Goal: Information Seeking & Learning: Check status

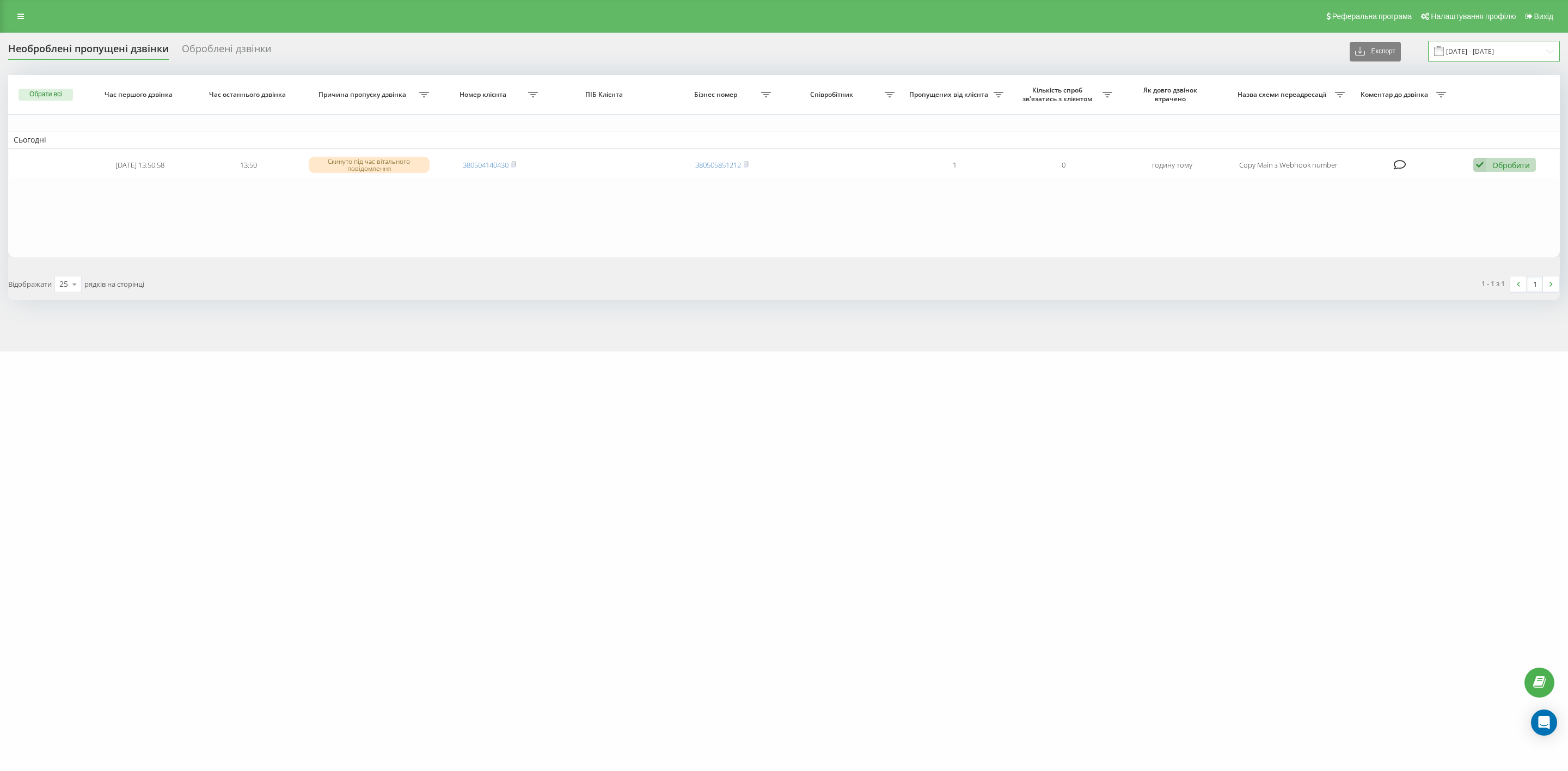
click at [1515, 49] on input "[DATE] - [DATE]" at bounding box center [1494, 51] width 132 height 21
click at [1334, 195] on div "19" at bounding box center [1331, 200] width 14 height 14
click at [1250, 216] on div "22" at bounding box center [1248, 220] width 14 height 14
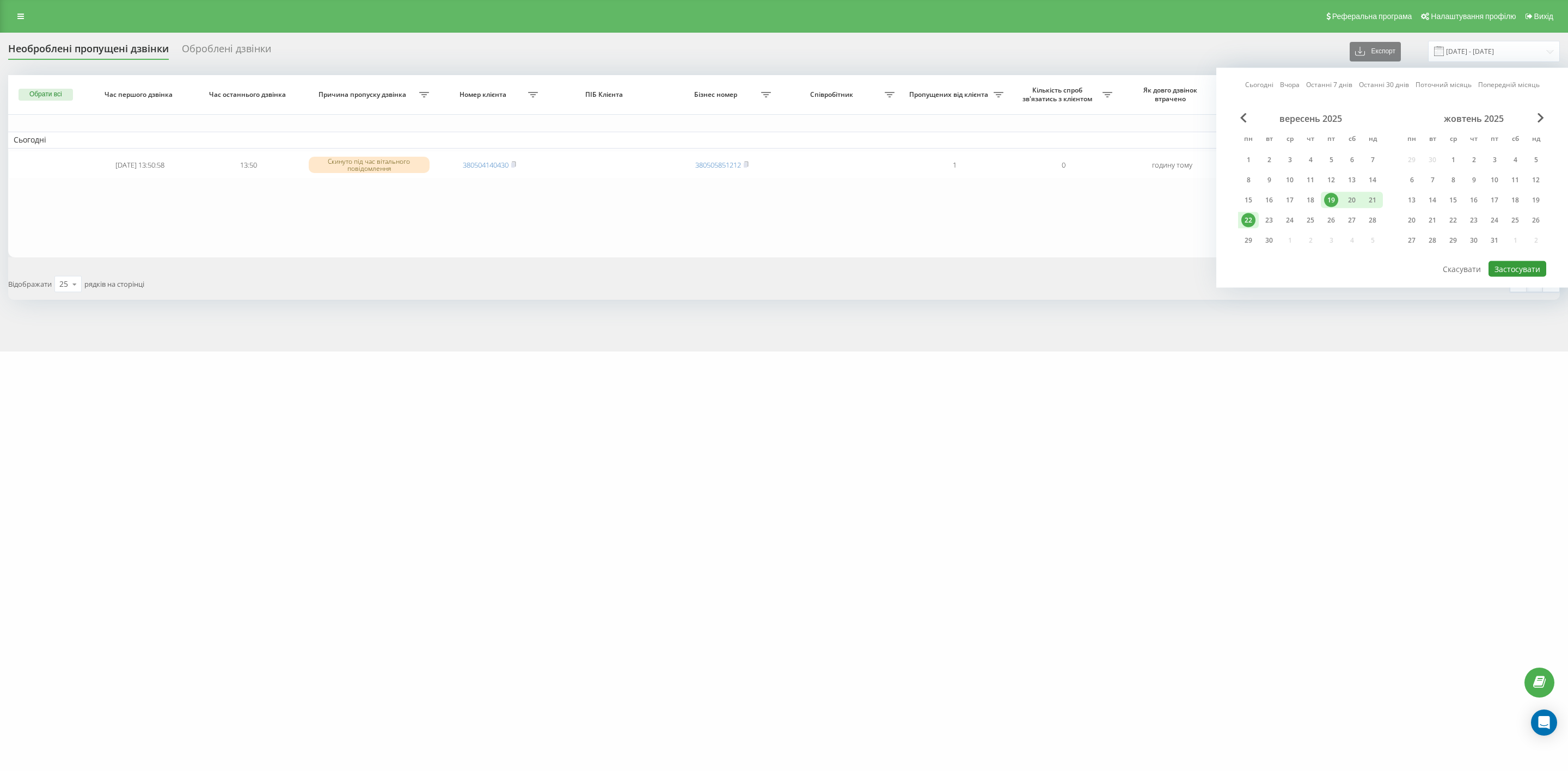
click at [1516, 261] on button "Застосувати" at bounding box center [1518, 269] width 58 height 16
type input "19.09.2025 - 22.09.2025"
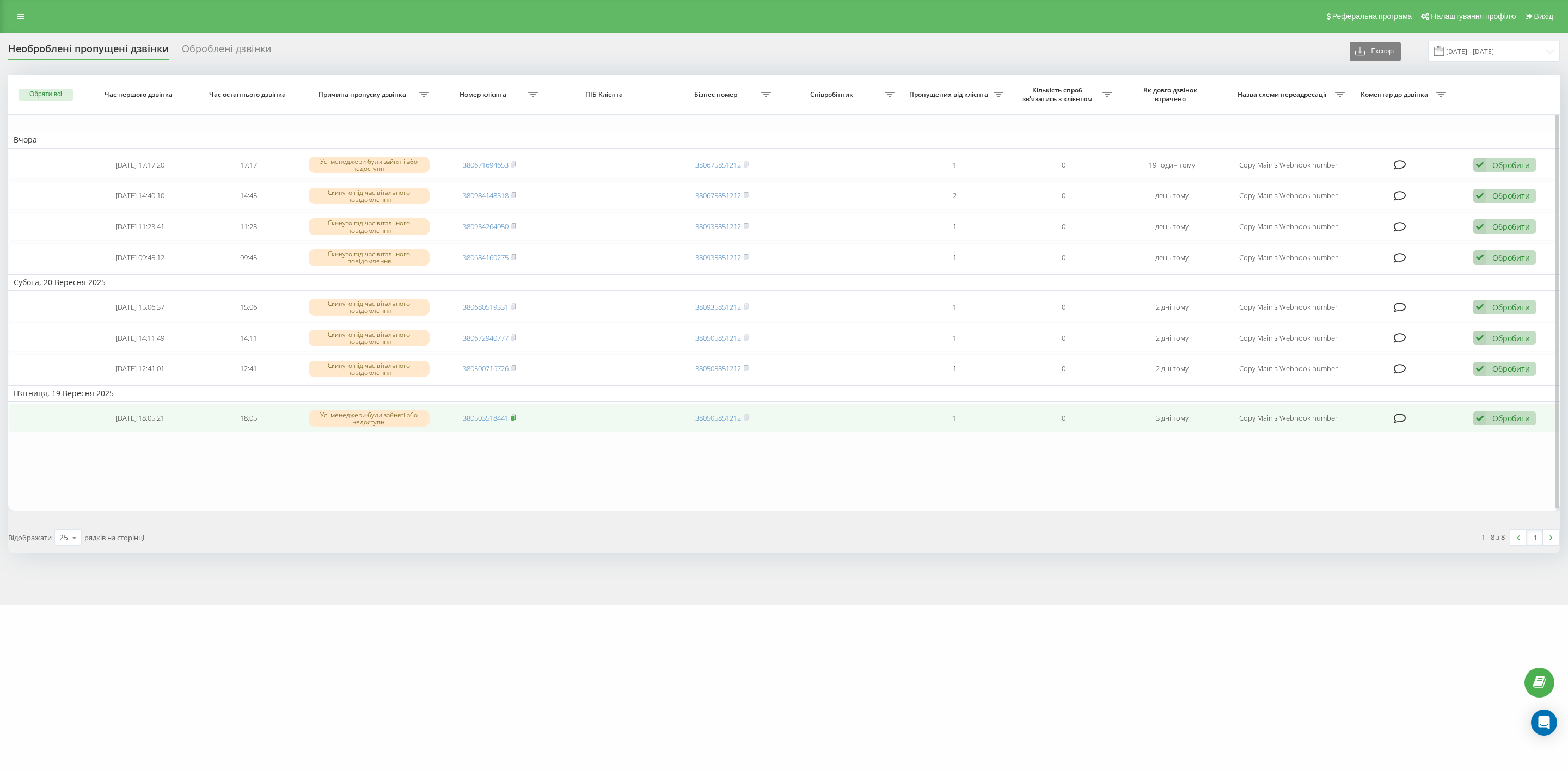
click at [512, 415] on icon at bounding box center [513, 417] width 5 height 6
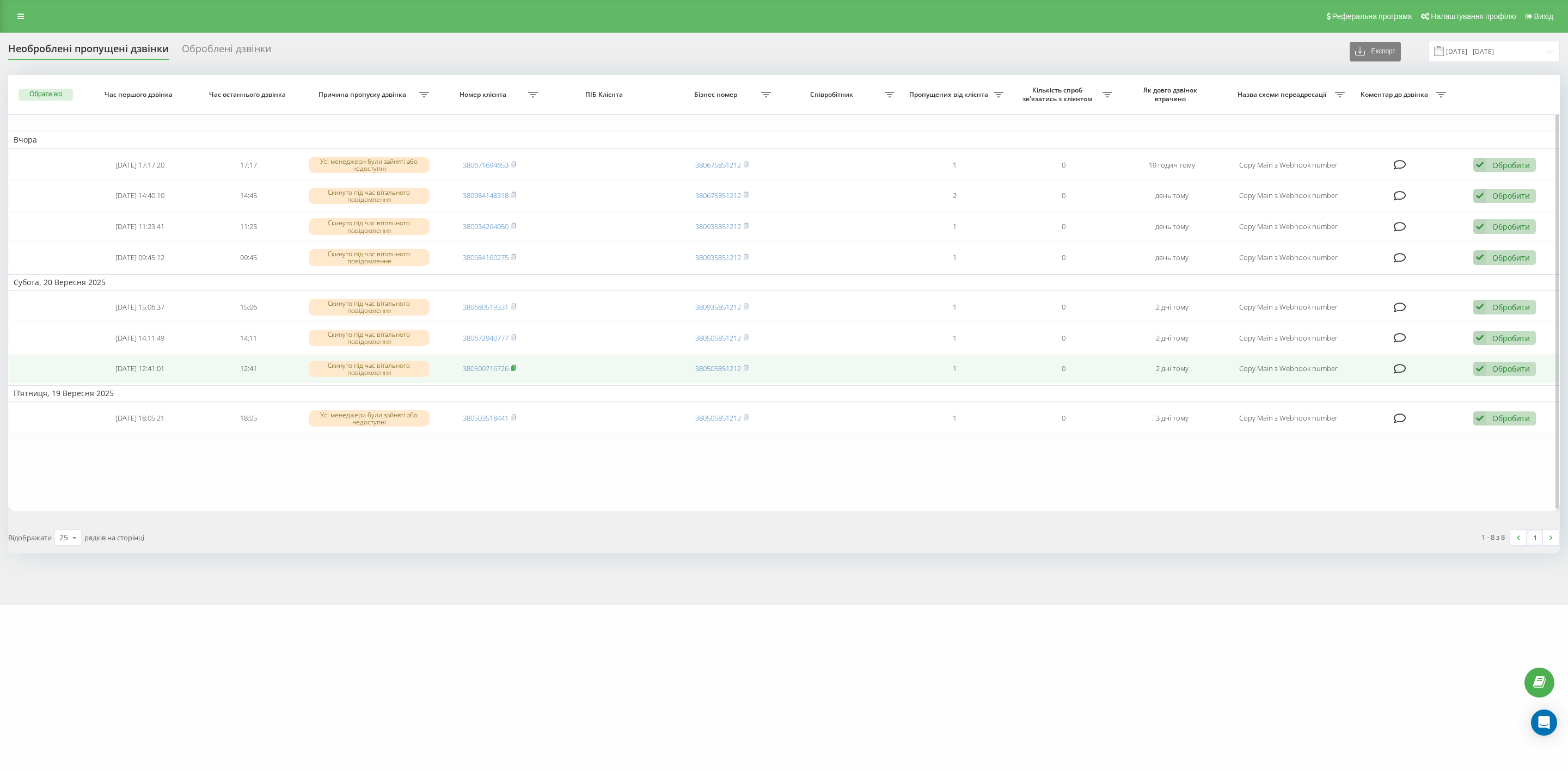
click at [516, 365] on icon at bounding box center [513, 368] width 5 height 6
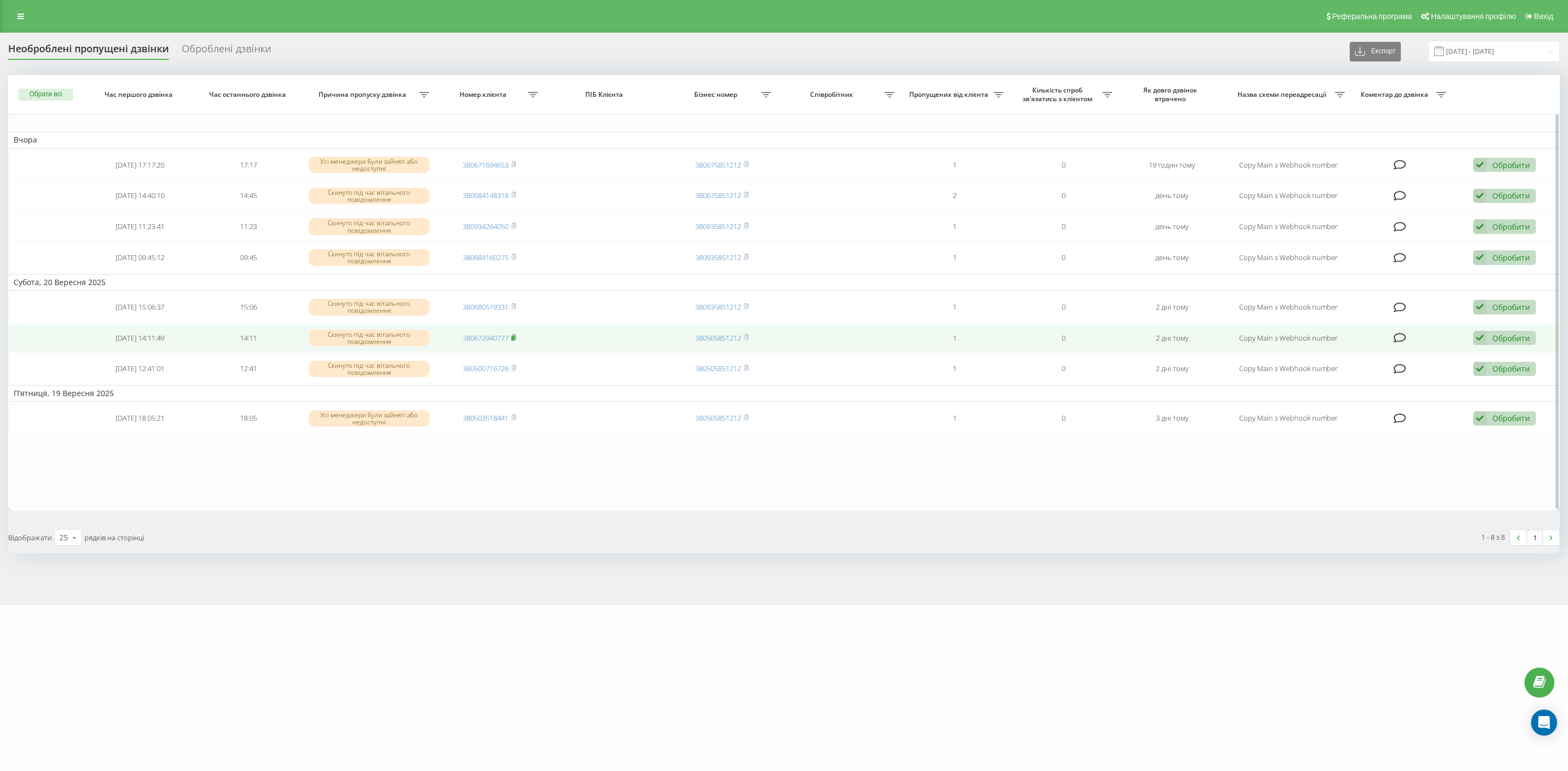
click at [513, 336] on rect at bounding box center [513, 338] width 3 height 5
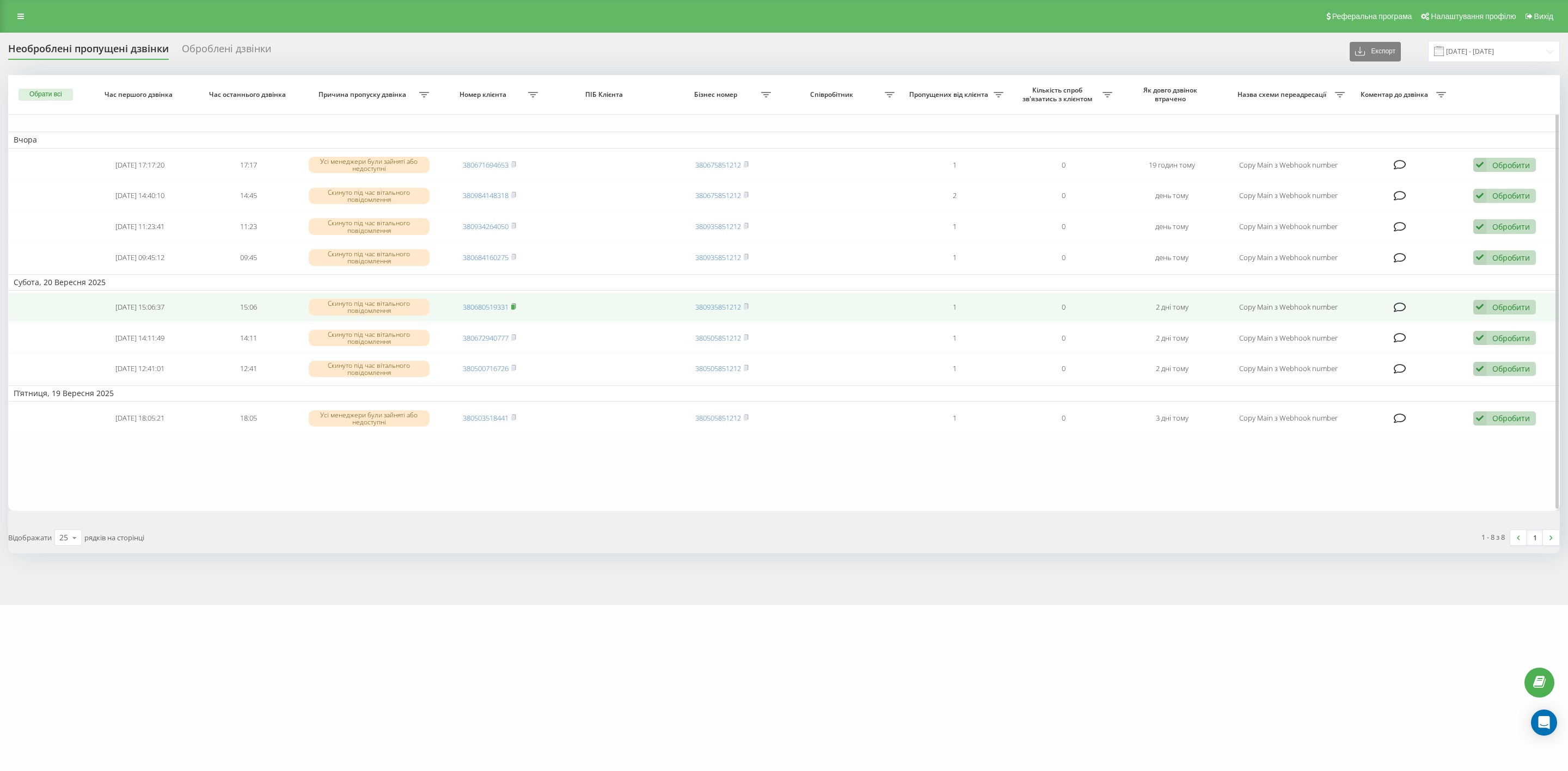
click at [513, 304] on icon at bounding box center [513, 306] width 5 height 6
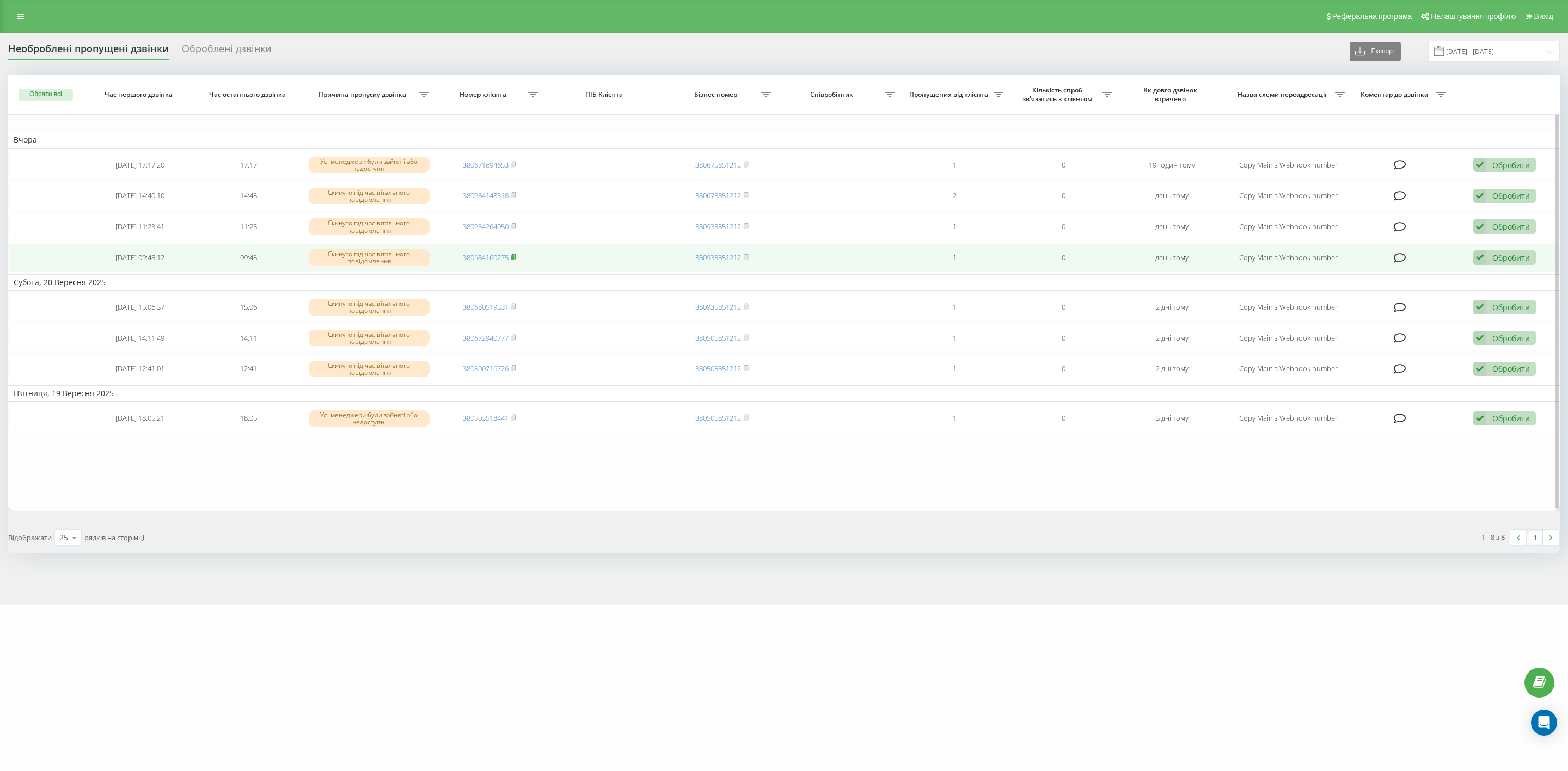
click at [513, 256] on rect at bounding box center [513, 258] width 3 height 5
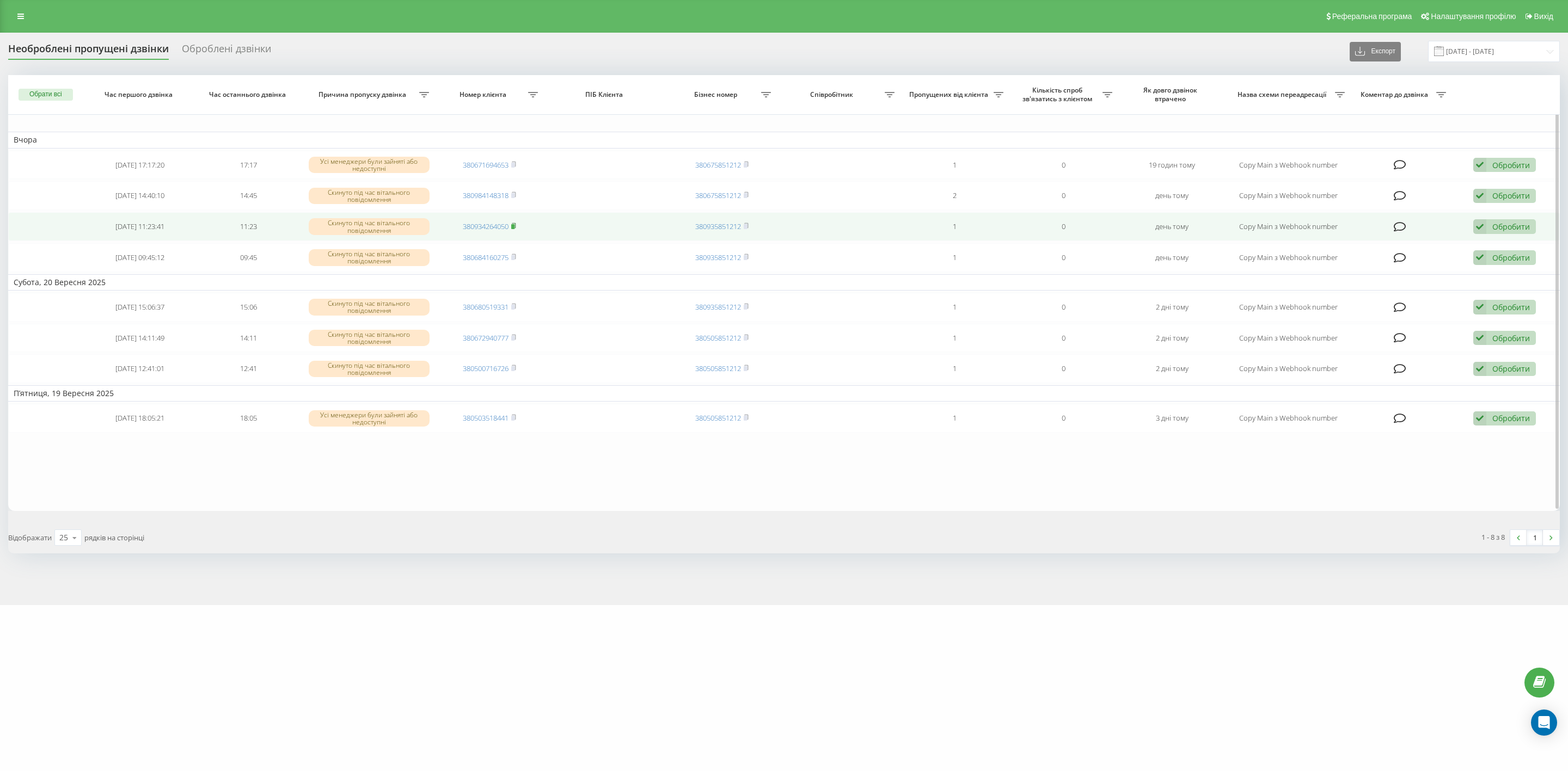
click at [515, 227] on rect at bounding box center [513, 227] width 3 height 5
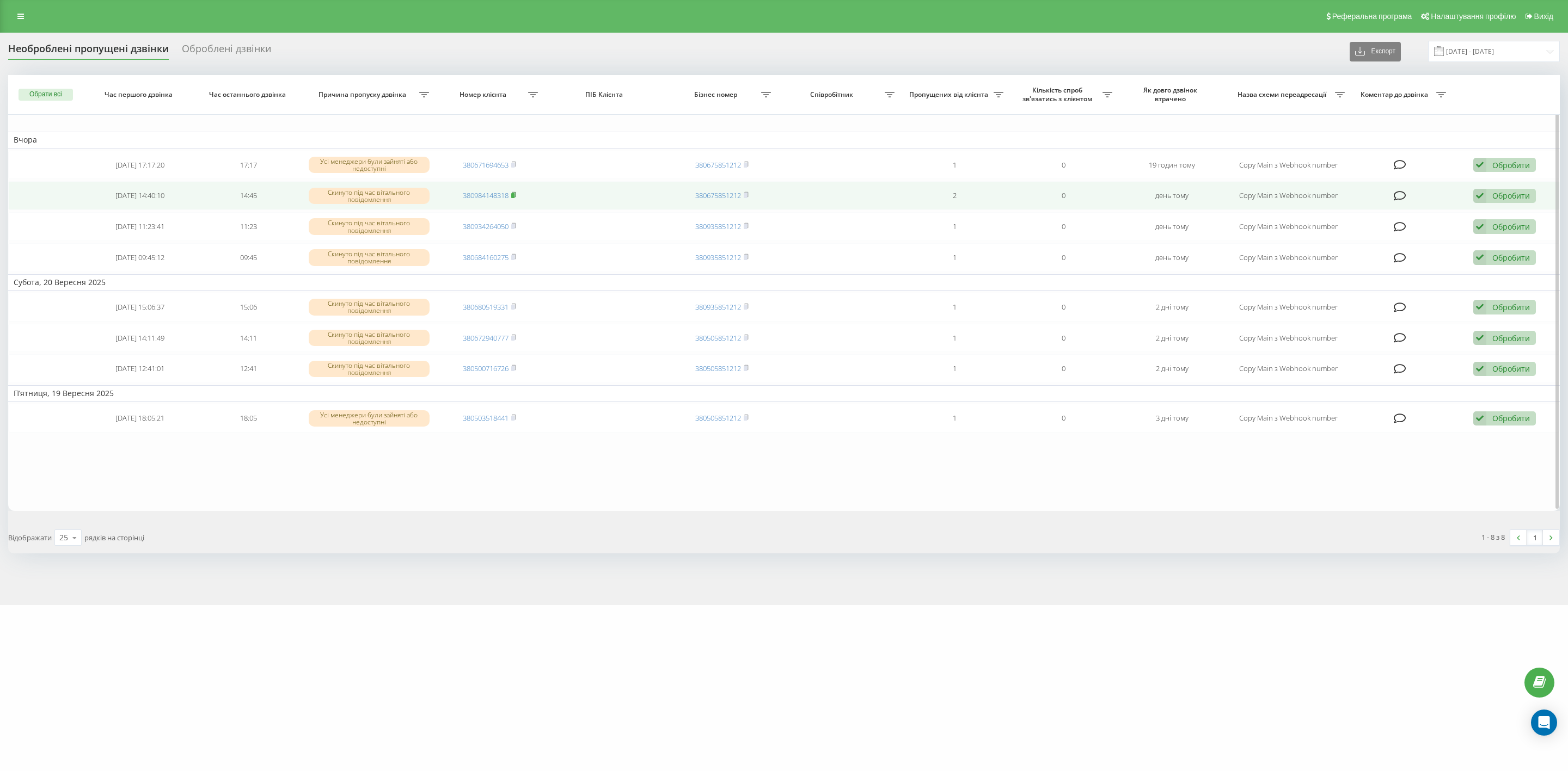
click at [513, 192] on icon at bounding box center [514, 194] width 4 height 5
click at [515, 196] on rect at bounding box center [513, 196] width 3 height 5
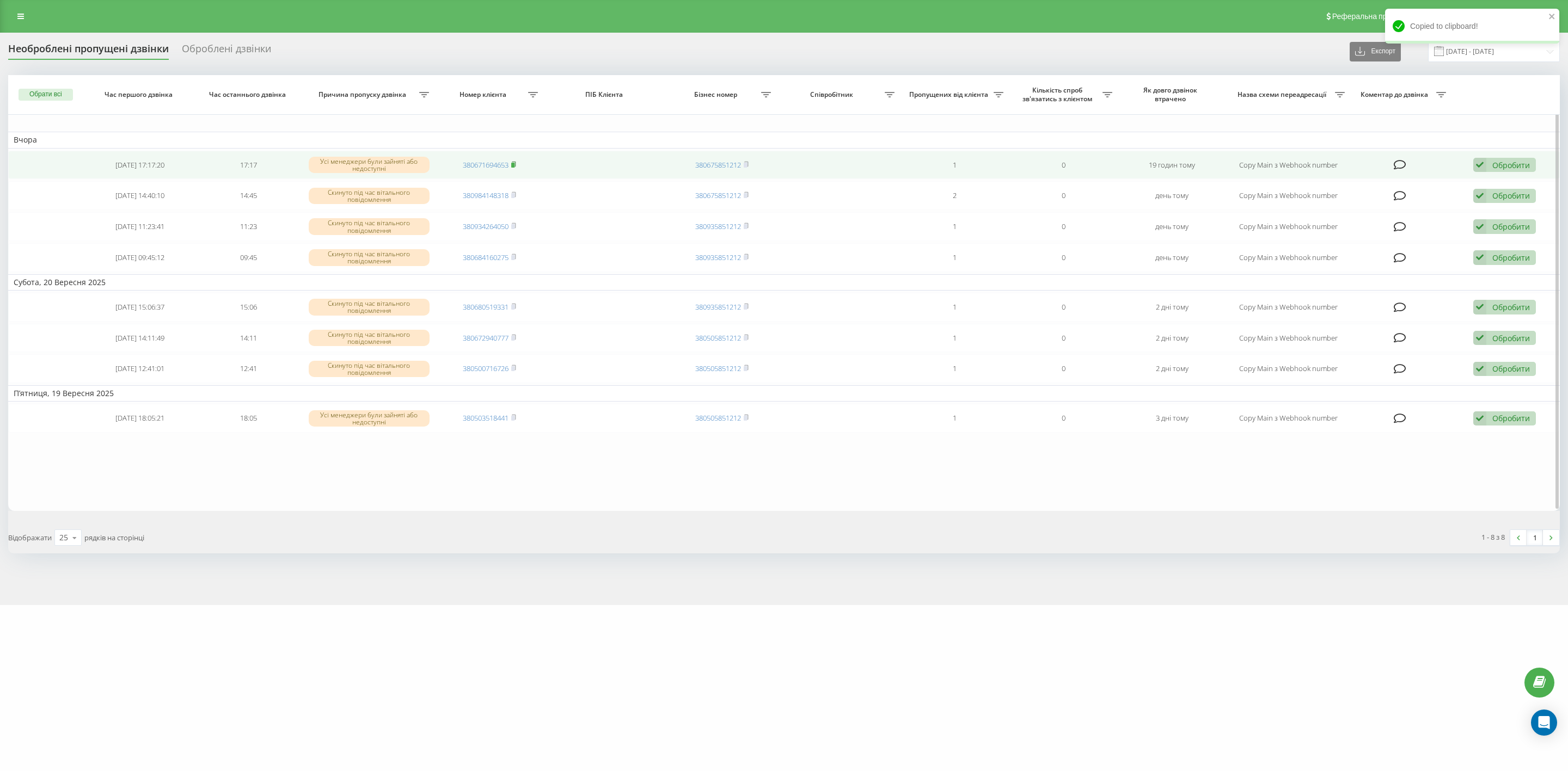
click at [515, 163] on rect at bounding box center [513, 165] width 3 height 5
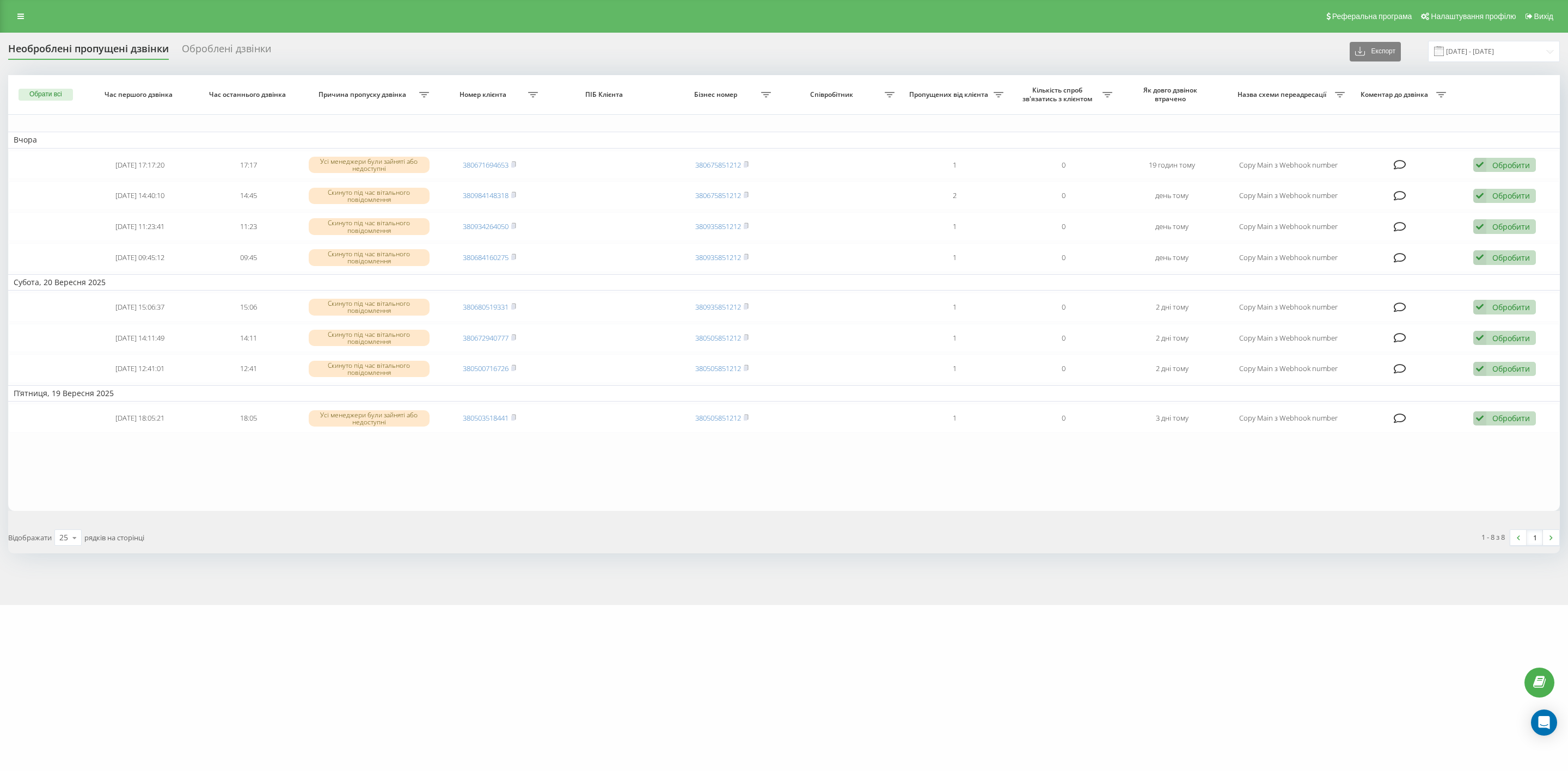
click at [1124, 696] on div "wurth.ua Проекти wurth.ua Дашборд Центр звернень Журнал дзвінків Журнал повідом…" at bounding box center [784, 386] width 1568 height 771
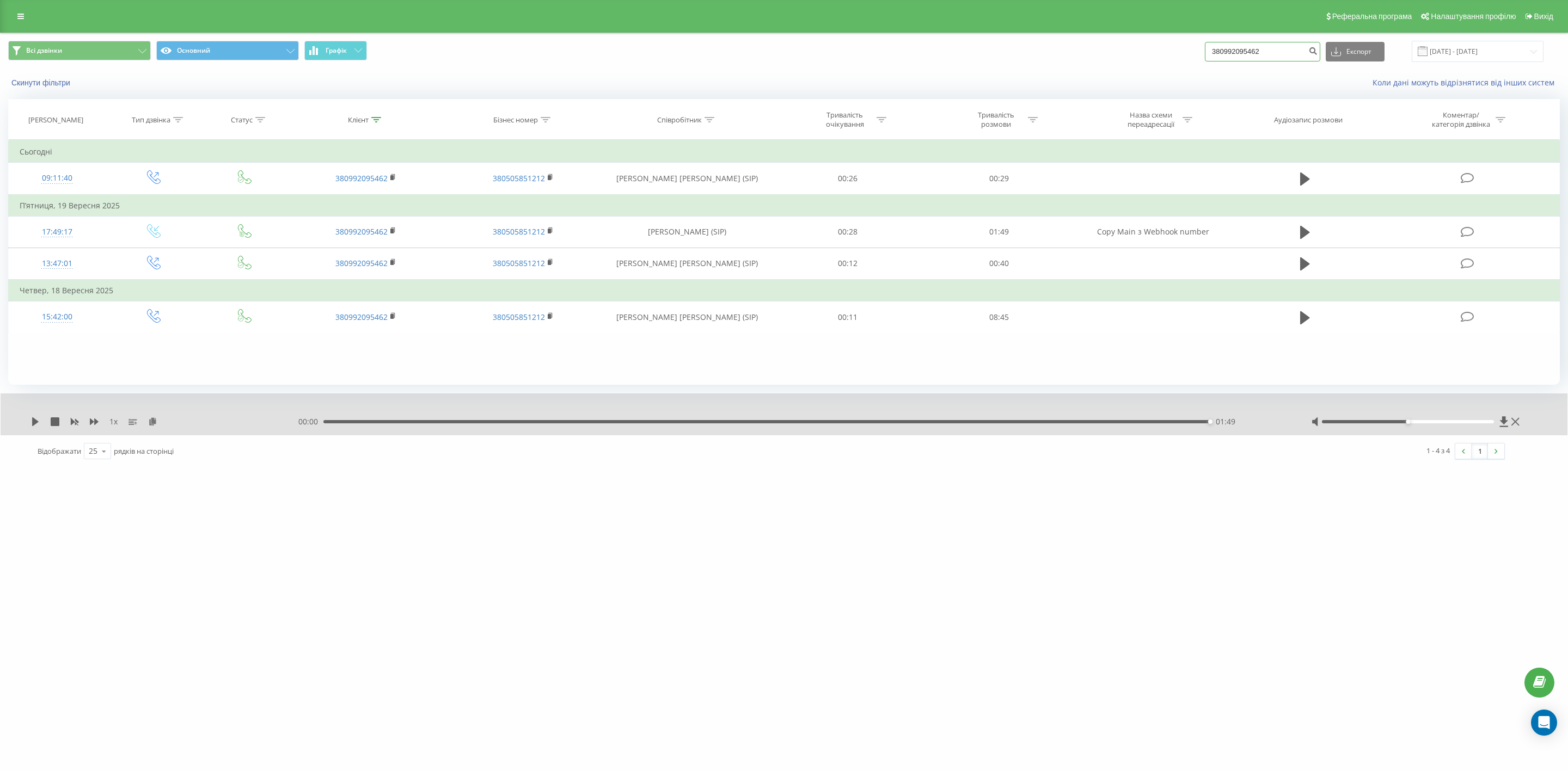
drag, startPoint x: 1301, startPoint y: 50, endPoint x: 1191, endPoint y: 33, distance: 111.3
click at [1191, 33] on div "Всі дзвінки Основний Графік 380992095462 Експорт .csv .xls .xlsx 22.06.2025 - 2…" at bounding box center [784, 51] width 1567 height 37
paste input "503518441"
type input "380503518441"
click at [1318, 50] on icon "submit" at bounding box center [1312, 49] width 9 height 6
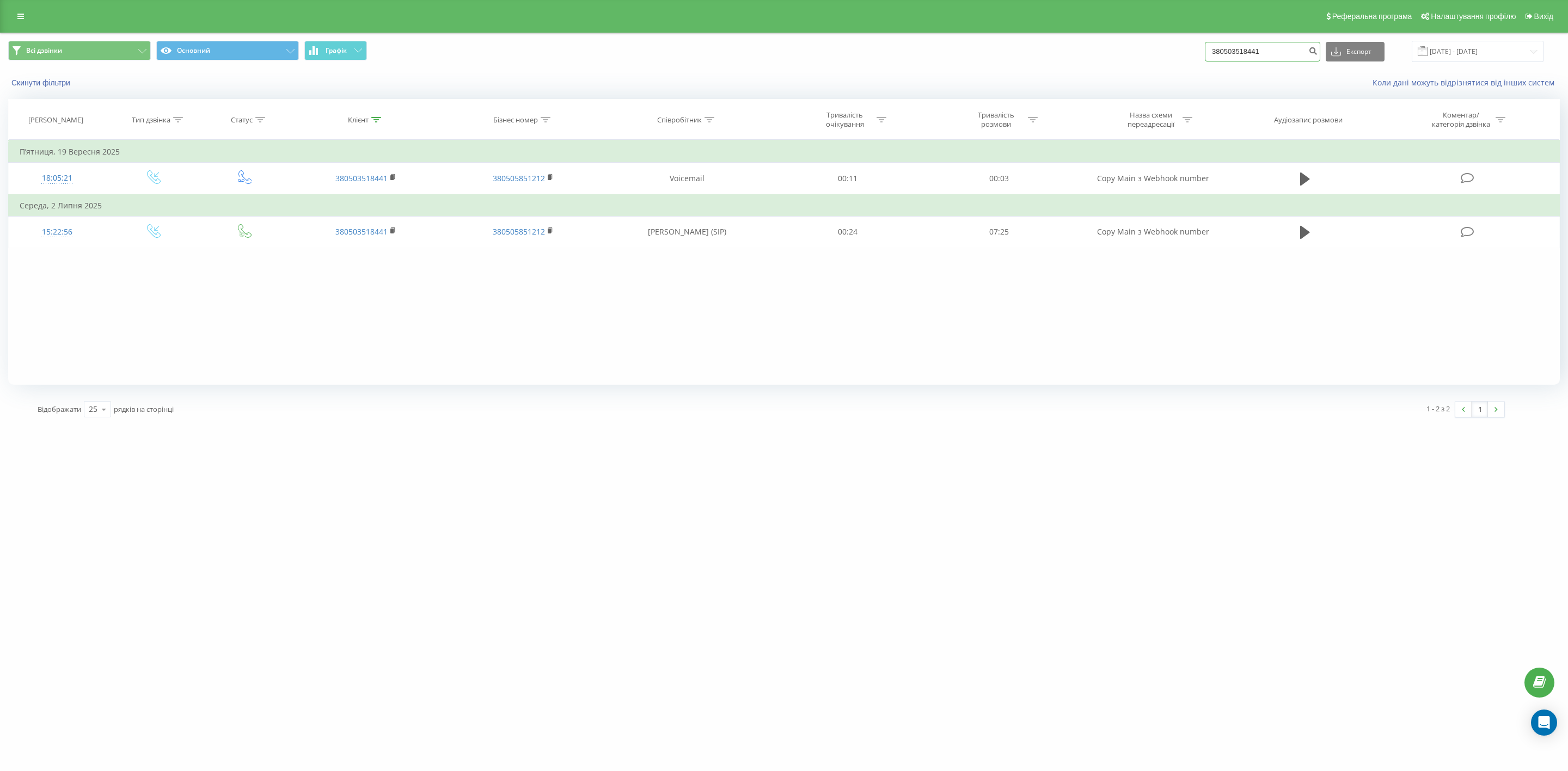
drag, startPoint x: 1281, startPoint y: 48, endPoint x: 1164, endPoint y: 36, distance: 117.6
click at [1164, 36] on div "Всі дзвінки Основний Графік 380503518441 Експорт .csv .xls .xlsx 22.06.2025 - 2…" at bounding box center [784, 51] width 1567 height 37
paste input "0716726"
type input "380500716726"
click at [1321, 46] on button "submit" at bounding box center [1312, 52] width 15 height 19
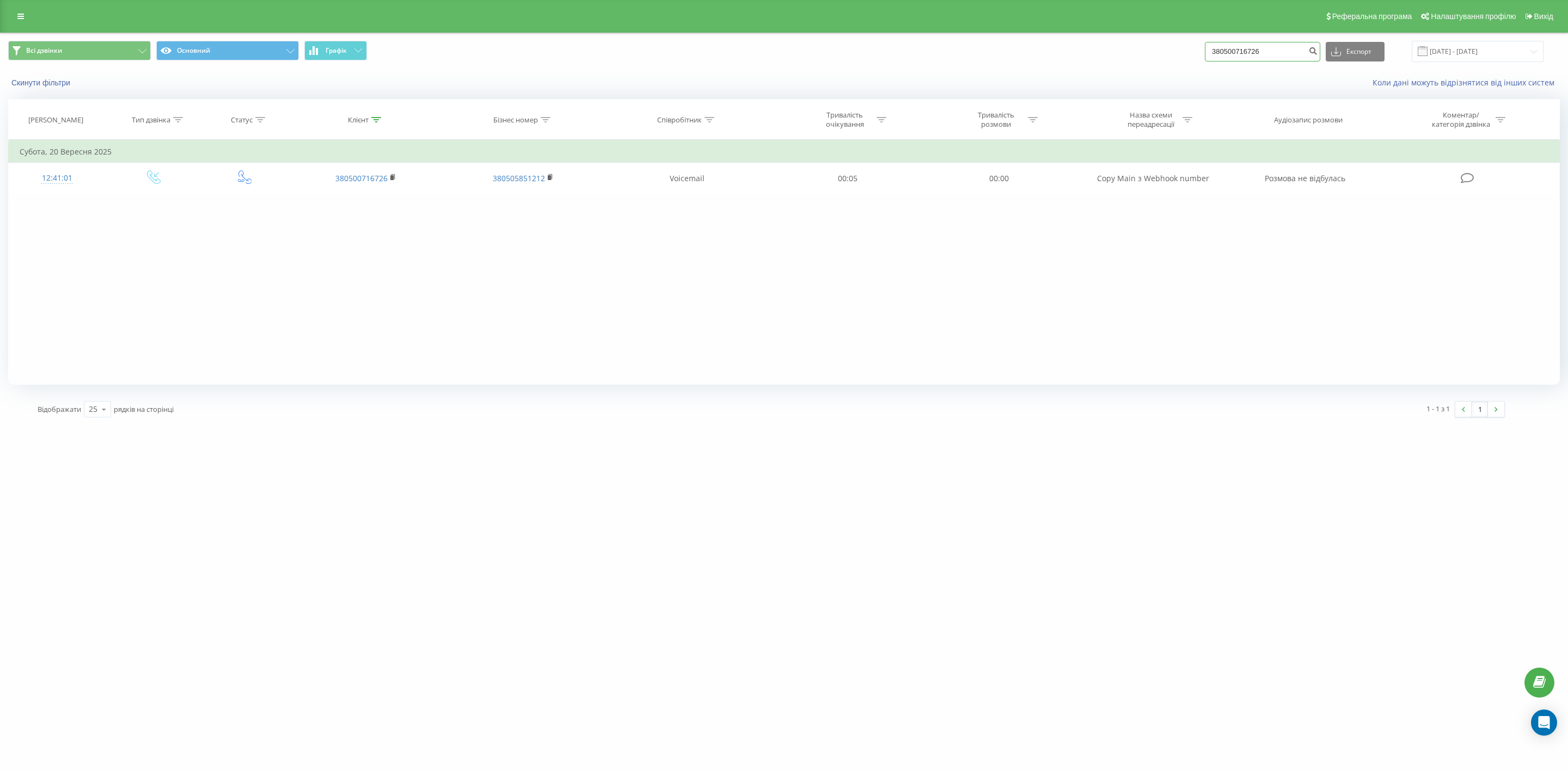
drag, startPoint x: 1283, startPoint y: 50, endPoint x: 1173, endPoint y: 46, distance: 110.1
click at [1173, 46] on div "Всі дзвінки Основний Графік 380500716726 Експорт .csv .xls .xlsx 22.06.2025 - 2…" at bounding box center [784, 51] width 1552 height 21
paste input "672940777"
type input "380672940777"
click at [1318, 49] on icon "submit" at bounding box center [1312, 49] width 9 height 6
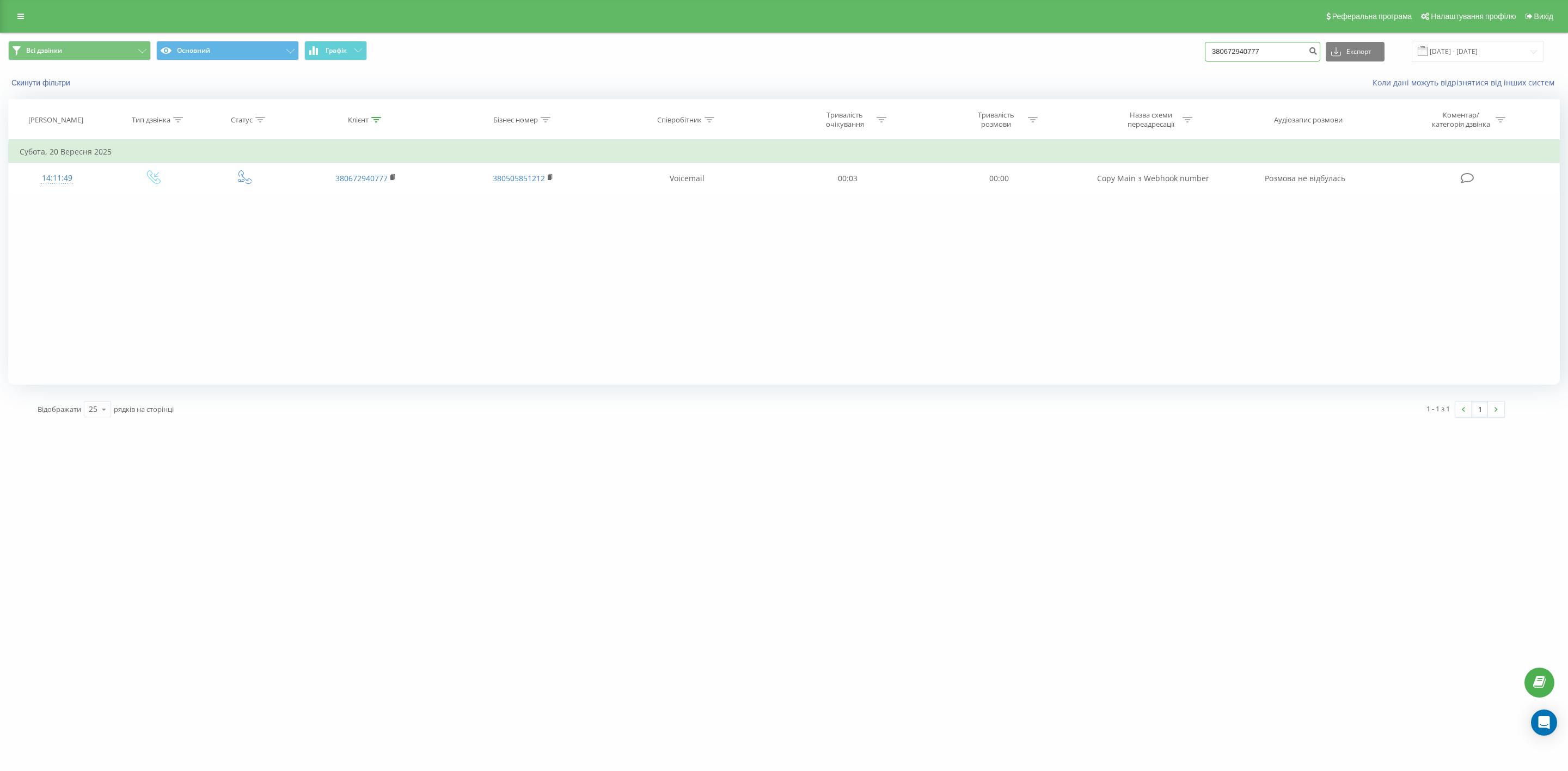
drag, startPoint x: 1299, startPoint y: 50, endPoint x: 1127, endPoint y: 43, distance: 172.1
click at [1127, 43] on div "Всі дзвінки Основний Графік 380672940777 Експорт .csv .xls .xlsx 22.06.2025 - 2…" at bounding box center [784, 51] width 1552 height 21
paste input "80519331"
type input "380680519331"
click at [1318, 50] on icon "submit" at bounding box center [1312, 49] width 9 height 6
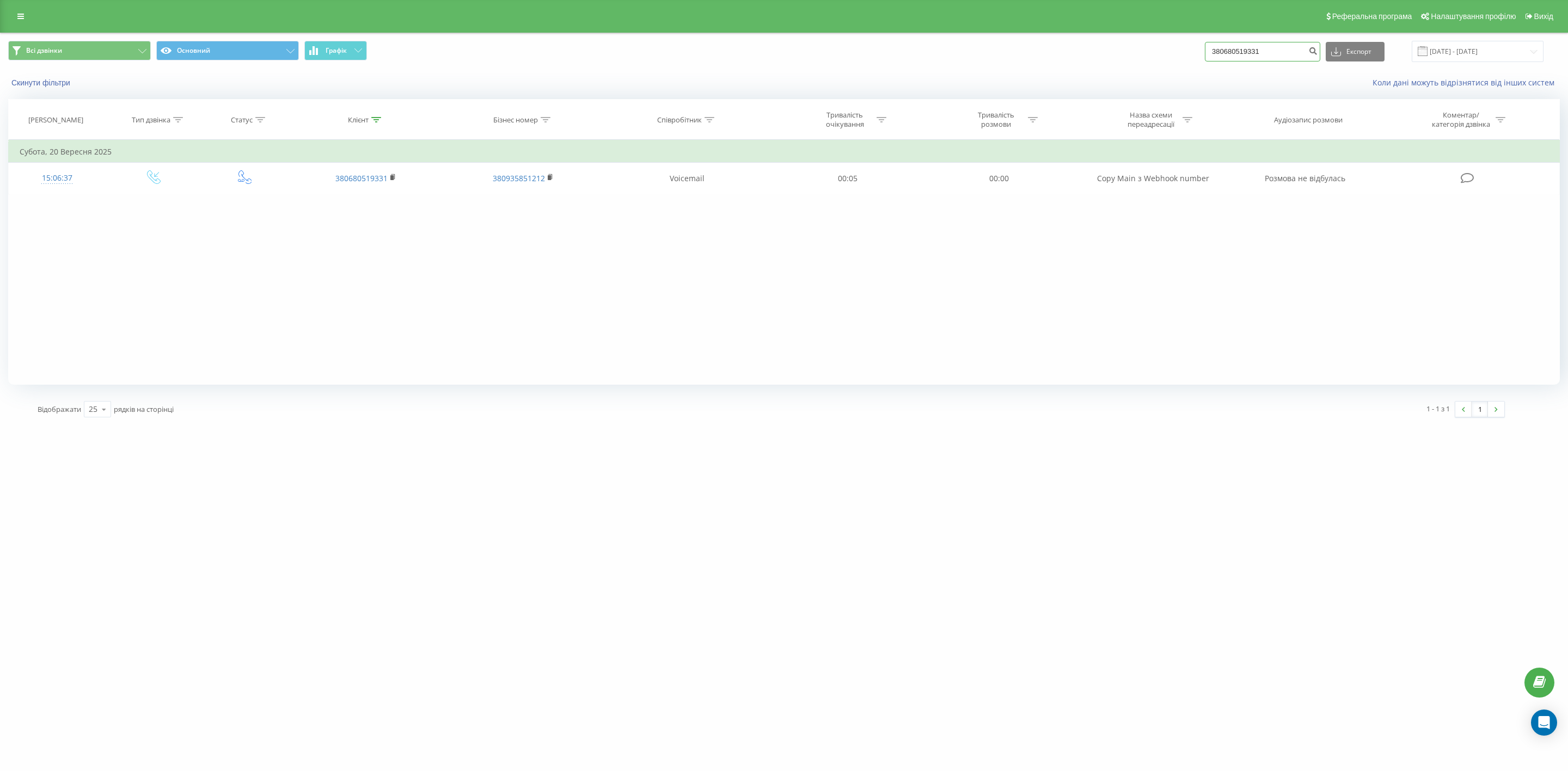
drag, startPoint x: 1287, startPoint y: 48, endPoint x: 1193, endPoint y: 37, distance: 94.6
click at [1193, 37] on div "Всі дзвінки Основний Графік 380680519331 Експорт .csv .xls .xlsx [DATE] - [DATE]" at bounding box center [784, 51] width 1567 height 37
paste input "4160275"
type input "380684160275"
click at [1318, 50] on icon "submit" at bounding box center [1312, 49] width 9 height 6
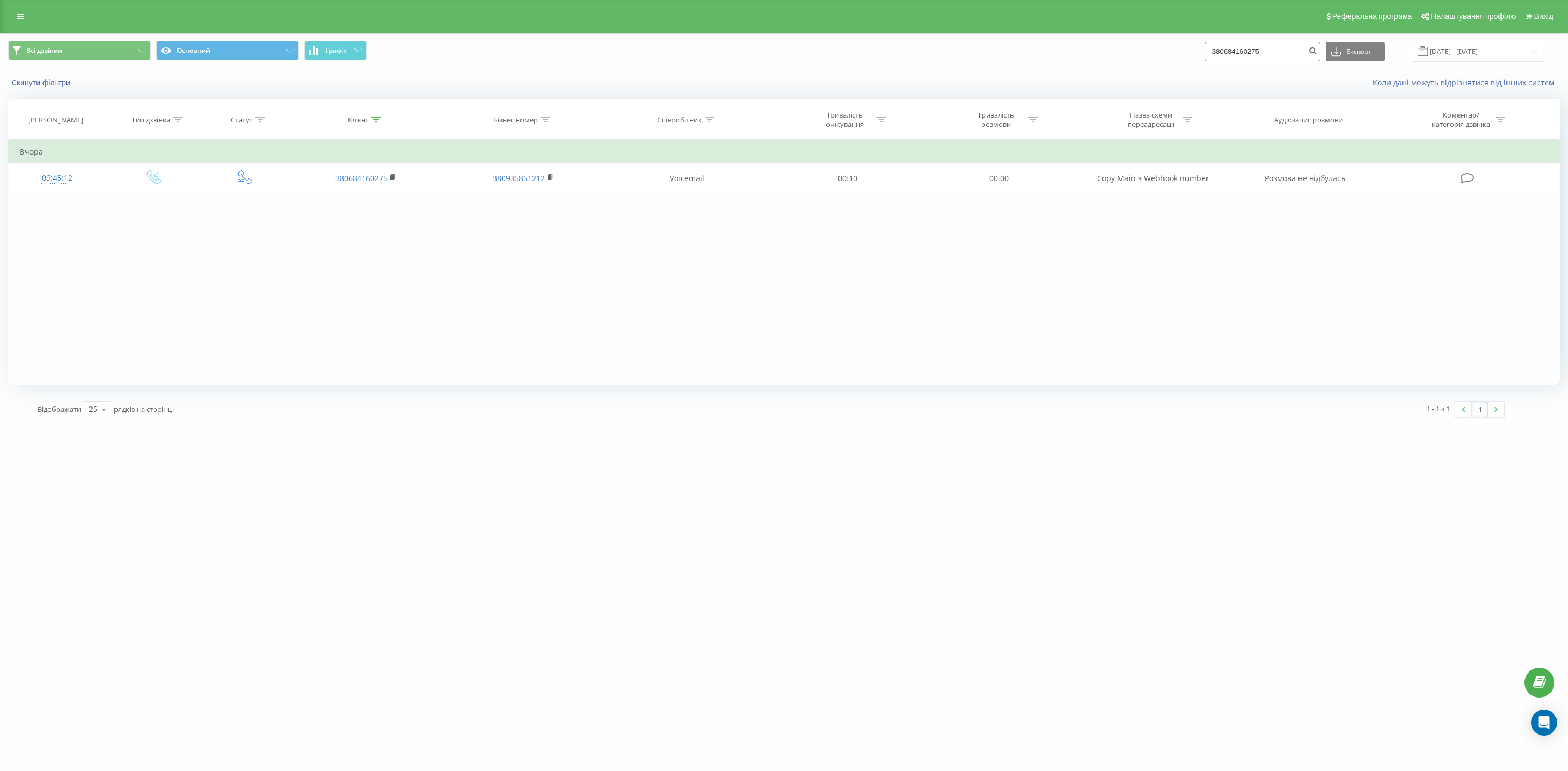
drag, startPoint x: 1303, startPoint y: 53, endPoint x: 1216, endPoint y: 49, distance: 87.1
click at [1216, 49] on div "Всі дзвінки Основний Графік 380684160275 Експорт .csv .xls .xlsx [DATE] - [DATE]" at bounding box center [784, 51] width 1552 height 21
paste input "934264050"
type input "380934264050"
click at [1318, 48] on icon "submit" at bounding box center [1312, 49] width 9 height 6
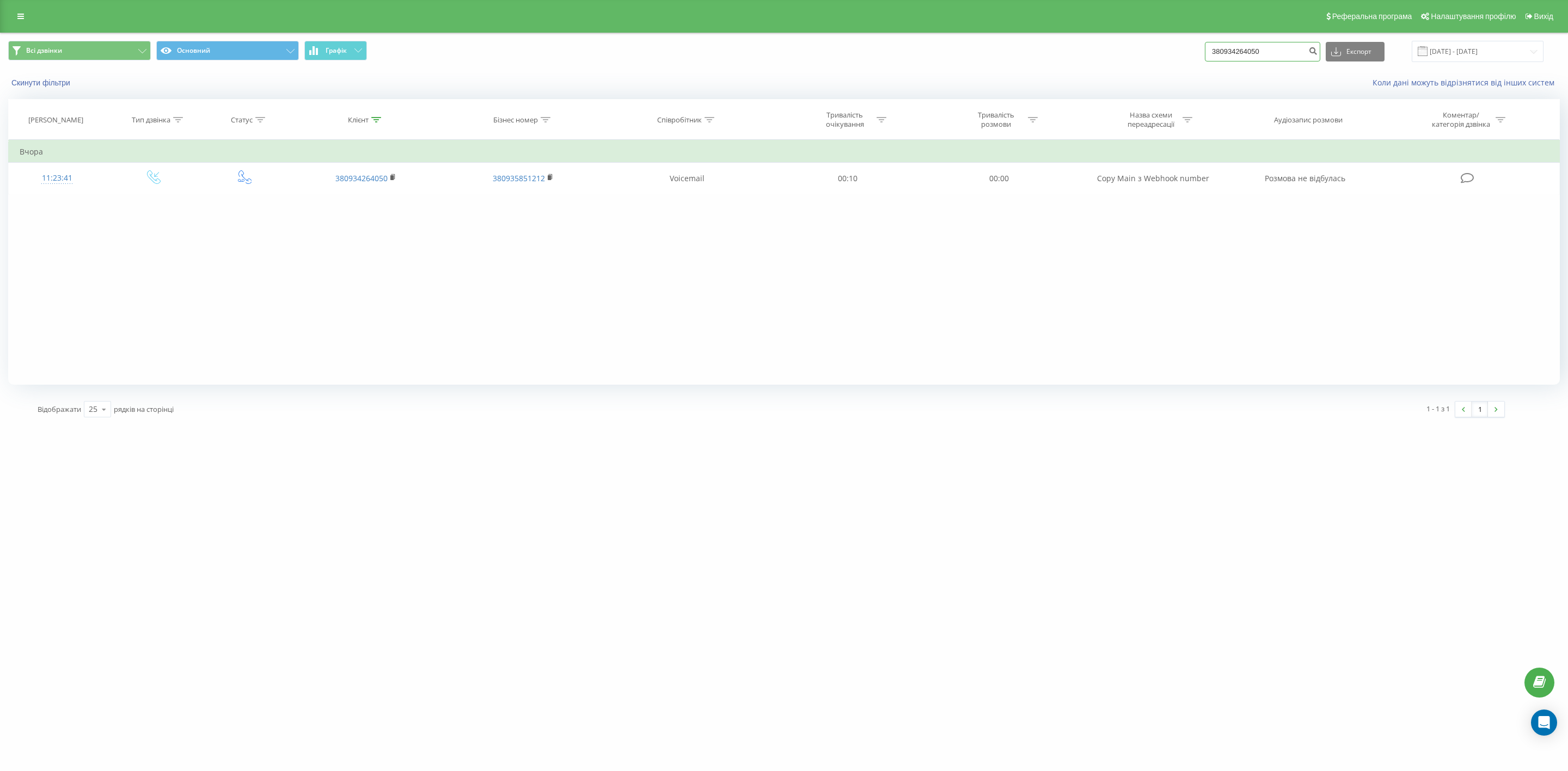
drag, startPoint x: 1287, startPoint y: 48, endPoint x: 1191, endPoint y: 46, distance: 96.0
click at [1191, 46] on div "Всі дзвінки Основний Графік 380934264050 Експорт .csv .xls .xlsx 22.06.2025 - 2…" at bounding box center [784, 51] width 1552 height 21
paste input "84148318"
type input "380984148318"
click at [1318, 49] on icon "submit" at bounding box center [1312, 49] width 9 height 6
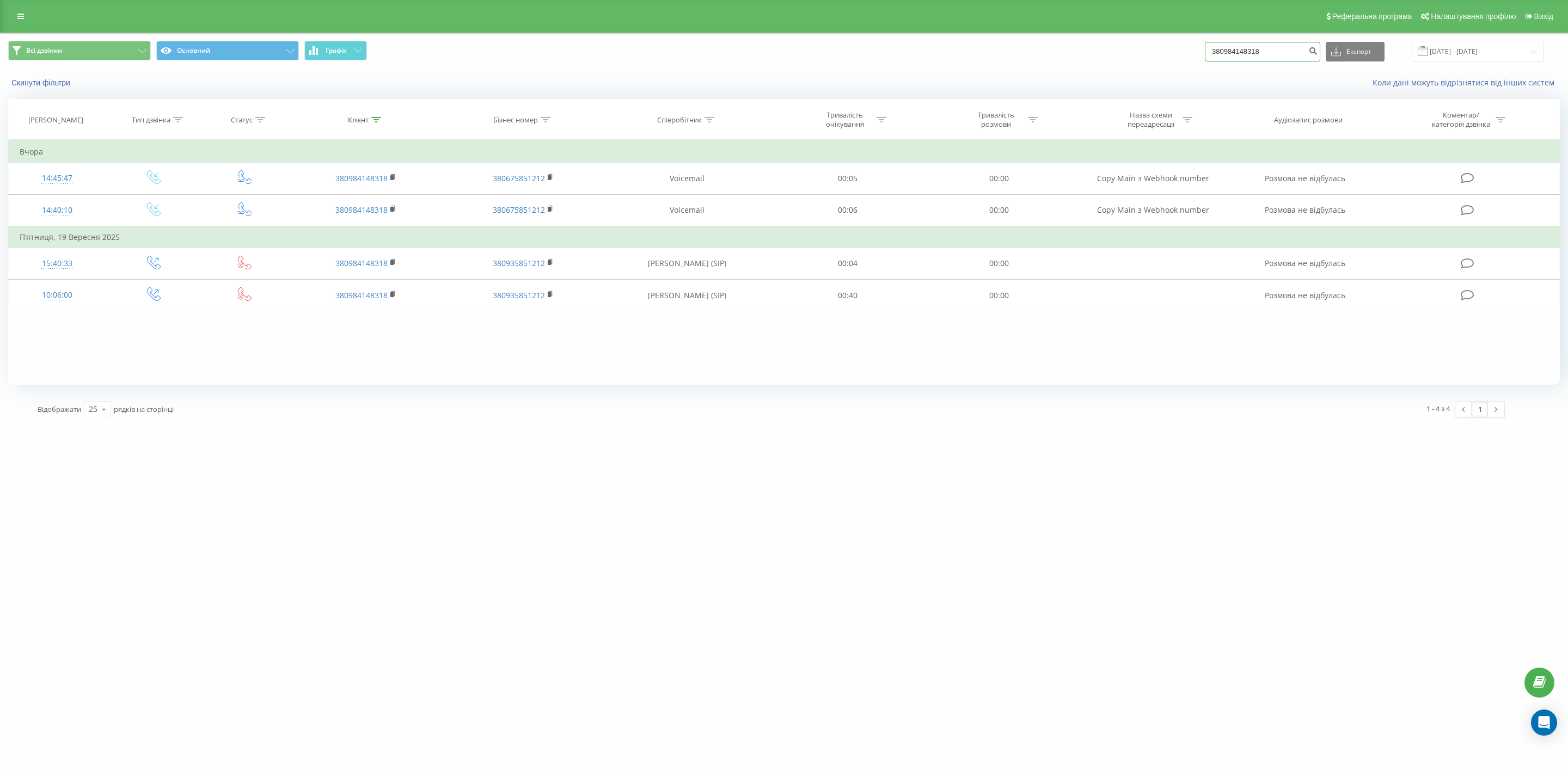
drag, startPoint x: 1291, startPoint y: 46, endPoint x: 1201, endPoint y: 50, distance: 90.1
click at [1201, 50] on div "Всі дзвінки Основний Графік 380984148318 Експорт .csv .xls .xlsx [DATE] - [DATE]" at bounding box center [784, 51] width 1552 height 21
paste input "671694653"
type input "380671694653"
click at [1318, 48] on icon "submit" at bounding box center [1312, 49] width 9 height 6
